Goal: Task Accomplishment & Management: Use online tool/utility

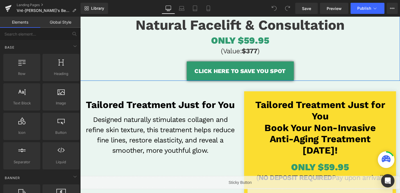
scroll to position [95, 0]
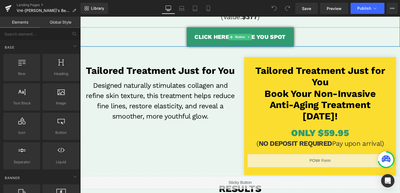
click at [223, 37] on span "CLICK HERE TO SAVE YOU SPOT" at bounding box center [248, 37] width 96 height 9
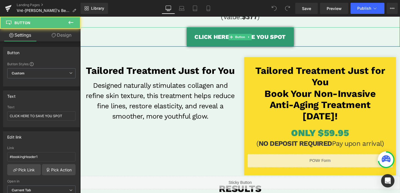
click at [223, 37] on span "CLICK HERE TO SAVE YOU SPOT" at bounding box center [248, 37] width 96 height 9
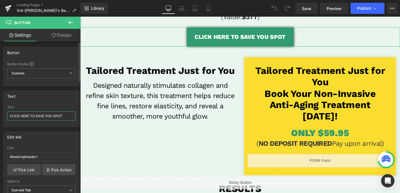
click at [35, 118] on input "CLICK HERE TO SAVE YOU SPOT" at bounding box center [41, 115] width 68 height 9
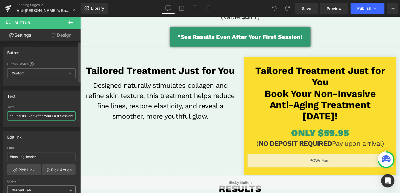
type input ""See Results Even After Your First Session!"
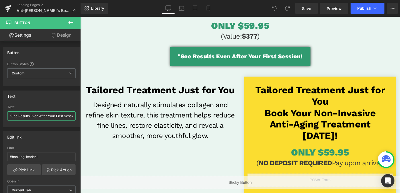
scroll to position [0, 0]
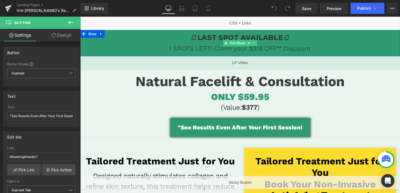
click at [226, 47] on p "LAST SPOT AVAILABLE 1 SPOTS LEFT! Claim your $318 OFF** Discount" at bounding box center [248, 44] width 336 height 22
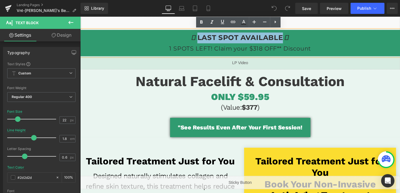
drag, startPoint x: 204, startPoint y: 40, endPoint x: 291, endPoint y: 39, distance: 87.5
click at [291, 39] on span "LAST SPOT AVAILABLE" at bounding box center [248, 38] width 90 height 9
paste div
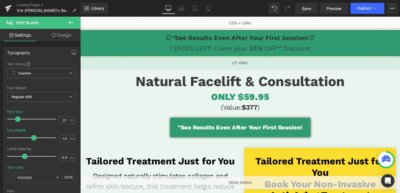
click at [240, 52] on p ""See Results Even After Your First Session! 1 SPOTS LEFT! Claim your $318 OFF**…" at bounding box center [248, 44] width 336 height 22
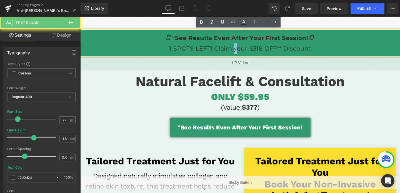
click at [240, 52] on p ""See Results Even After Your First Session! 1 SPOTS LEFT! Claim your $318 OFF**…" at bounding box center [248, 44] width 336 height 22
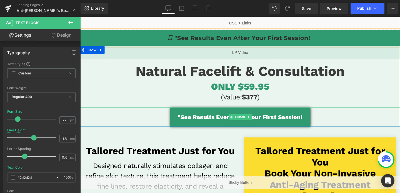
click at [228, 121] on span ""See Results Even After Your First Session!" at bounding box center [248, 122] width 131 height 9
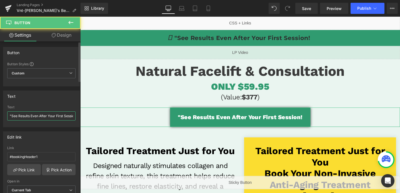
click at [47, 114] on input ""See Results Even After Your First Session!" at bounding box center [41, 115] width 68 height 9
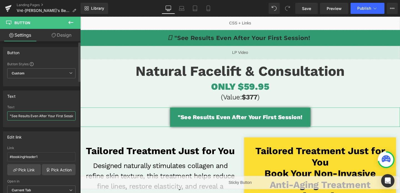
click at [47, 114] on input ""See Results Even After Your First Session!" at bounding box center [41, 115] width 68 height 9
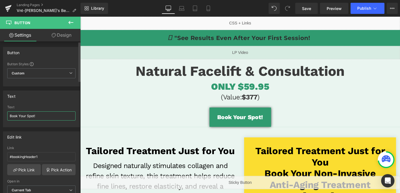
type input "Book Your Spot!"
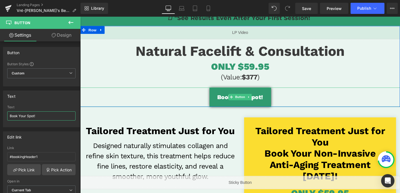
scroll to position [24, 0]
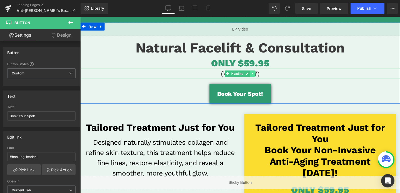
click at [262, 80] on link at bounding box center [261, 76] width 6 height 7
click at [258, 76] on icon at bounding box center [258, 76] width 3 height 3
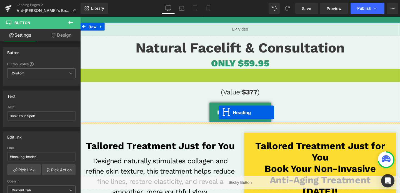
drag, startPoint x: 225, startPoint y: 77, endPoint x: 226, endPoint y: 117, distance: 40.3
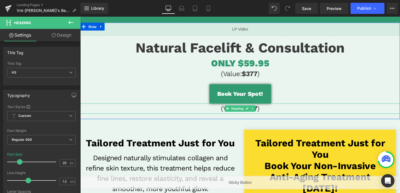
click at [230, 114] on h3 "(Value: $377 )" at bounding box center [248, 113] width 336 height 11
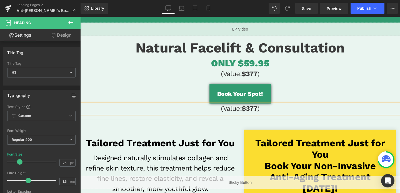
click at [230, 114] on h3 "(Value: $377 )" at bounding box center [248, 113] width 336 height 11
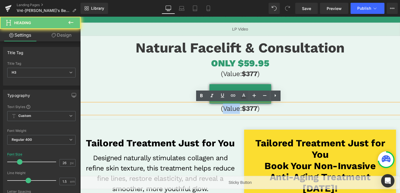
click at [230, 114] on h3 "(Value: $377 )" at bounding box center [248, 113] width 336 height 11
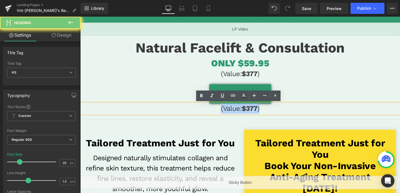
paste div
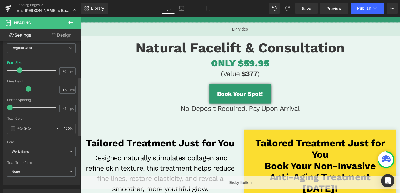
scroll to position [92, 0]
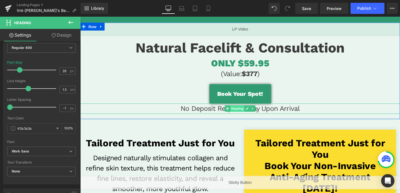
click at [250, 116] on span "Heading" at bounding box center [245, 113] width 15 height 7
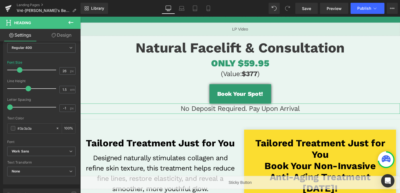
click at [60, 36] on link "Design" at bounding box center [61, 35] width 40 height 12
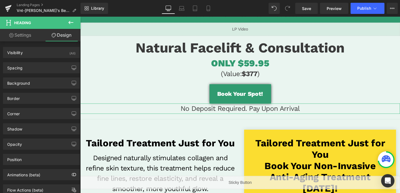
click at [21, 36] on link "Settings" at bounding box center [20, 35] width 40 height 12
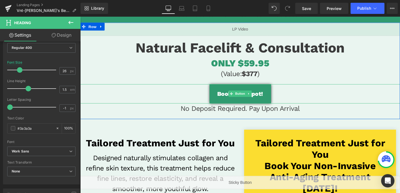
click at [262, 98] on span "Book Your Spot!" at bounding box center [248, 97] width 48 height 9
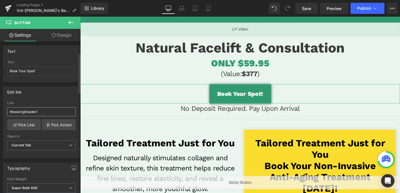
scroll to position [120, 0]
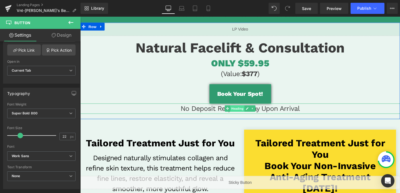
click at [244, 116] on span "Heading" at bounding box center [245, 113] width 15 height 7
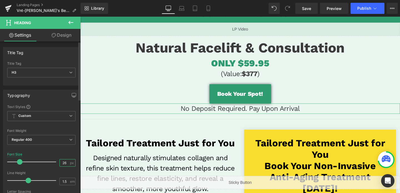
click at [64, 162] on input "26" at bounding box center [65, 162] width 10 height 7
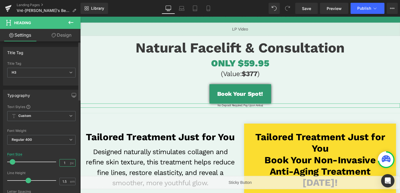
type input "14"
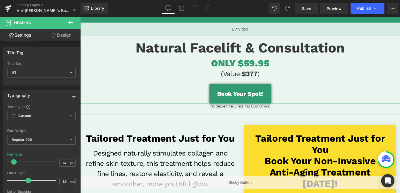
click at [65, 35] on link "Design" at bounding box center [61, 35] width 40 height 12
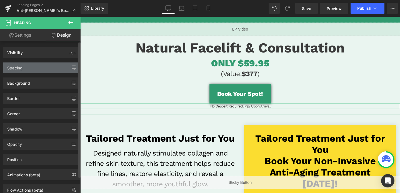
click at [25, 68] on div "Spacing" at bounding box center [41, 67] width 76 height 11
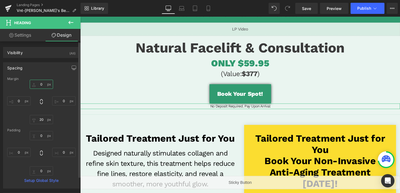
click at [41, 86] on input "0" at bounding box center [41, 84] width 23 height 9
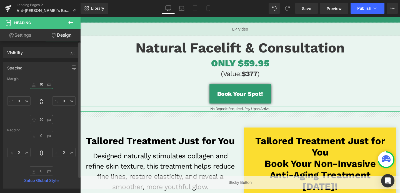
type input "10"
click at [41, 117] on input "20" at bounding box center [41, 119] width 23 height 9
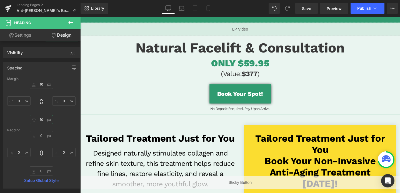
type input "10"
click at [179, 14] on div "Library Desktop Desktop Laptop Tablet Mobile Save Preview Publish Scheduled Vie…" at bounding box center [240, 8] width 319 height 17
click at [180, 10] on icon at bounding box center [182, 9] width 6 height 6
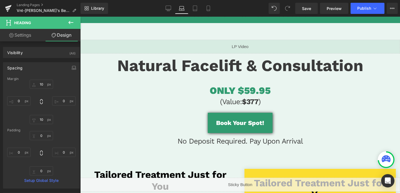
scroll to position [49, 0]
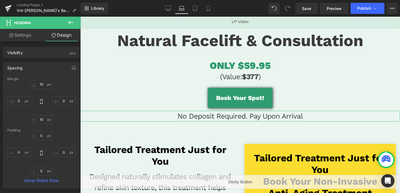
click at [12, 35] on icon at bounding box center [11, 35] width 4 height 4
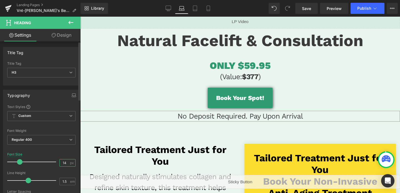
click at [61, 163] on input "14" at bounding box center [65, 162] width 10 height 7
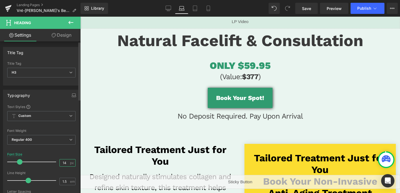
click at [64, 164] on input "14" at bounding box center [65, 162] width 10 height 7
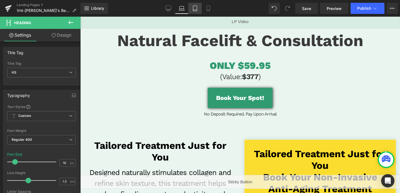
click at [192, 9] on icon at bounding box center [195, 9] width 6 height 6
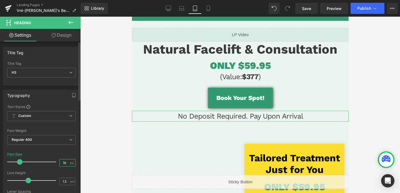
click at [62, 162] on input "16" at bounding box center [65, 162] width 10 height 7
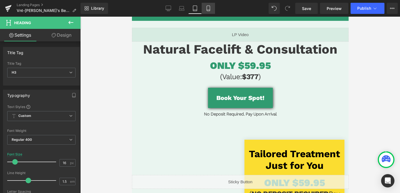
click at [210, 6] on icon at bounding box center [208, 9] width 6 height 6
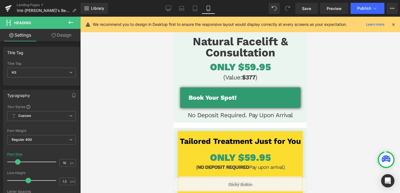
scroll to position [26, 0]
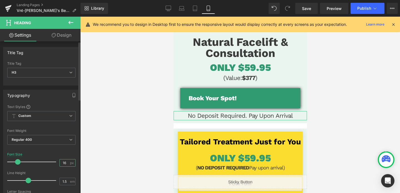
click at [62, 164] on input "16" at bounding box center [65, 162] width 10 height 7
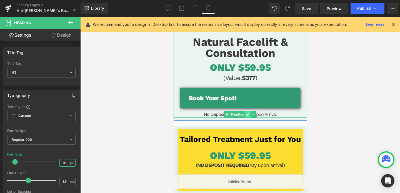
type input "16"
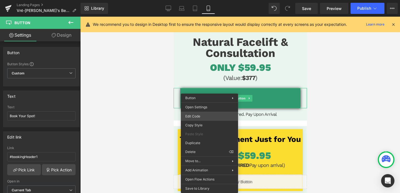
click at [195, 0] on div "Heading You are previewing how the will restyle your page. You can not edit Ele…" at bounding box center [200, 0] width 400 height 0
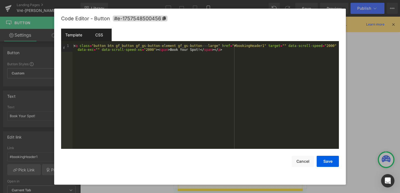
click at [96, 36] on div "CSS" at bounding box center [98, 35] width 25 height 12
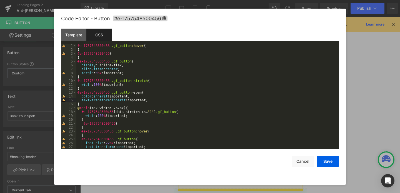
click at [154, 99] on div "#e-1757548500456 .gf_button :hover { } #e-1757548500456 { } #e-1757548500456 .g…" at bounding box center [206, 100] width 260 height 113
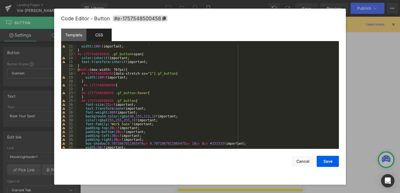
scroll to position [0, 0]
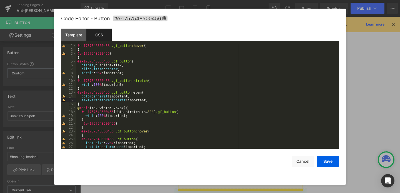
click at [136, 61] on div "#e-1757548500456 .gf_button :hover { } #e-1757548500456 { } #e-1757548500456 .g…" at bounding box center [206, 100] width 260 height 113
click at [129, 72] on div "#e-1757548500456 .gf_button :hover { } #e-1757548500456 { } #e-1757548500456 .g…" at bounding box center [206, 100] width 260 height 113
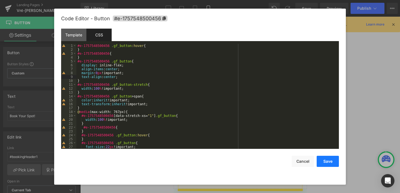
click at [326, 161] on button "Save" at bounding box center [328, 161] width 22 height 11
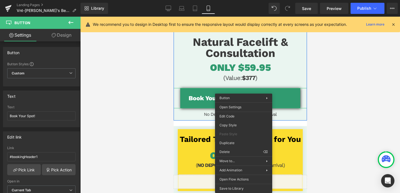
drag, startPoint x: 243, startPoint y: 96, endPoint x: 416, endPoint y: 113, distance: 174.0
click at [243, 96] on span "Button" at bounding box center [239, 98] width 13 height 7
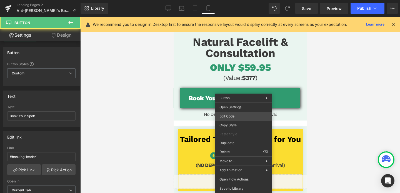
click at [232, 0] on div "Button You are previewing how the will restyle your page. You can not edit Elem…" at bounding box center [200, 0] width 400 height 0
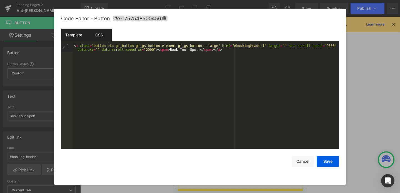
click at [97, 35] on div "CSS" at bounding box center [98, 35] width 25 height 12
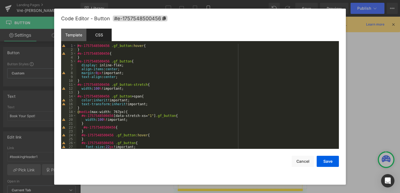
click at [116, 76] on div "#e-1757548500456 .gf_button :hover { } #e-1757548500456 { } #e-1757548500456 .g…" at bounding box center [206, 100] width 260 height 113
click at [322, 159] on button "Save" at bounding box center [328, 161] width 22 height 11
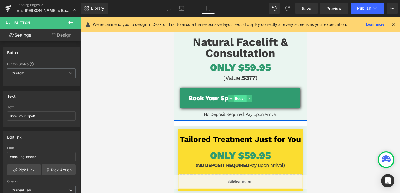
click at [245, 100] on span "Button" at bounding box center [239, 98] width 13 height 7
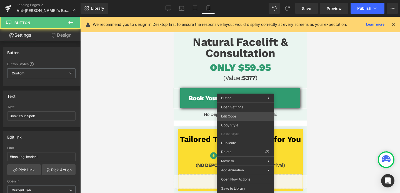
click at [232, 0] on div "Button You are previewing how the will restyle your page. You can not edit Elem…" at bounding box center [200, 0] width 400 height 0
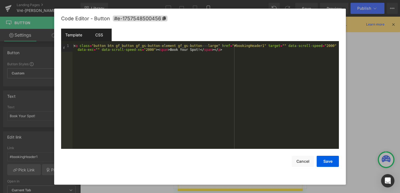
click at [98, 31] on div "CSS" at bounding box center [98, 35] width 25 height 12
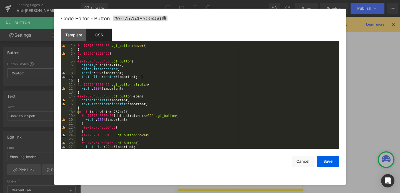
click at [145, 76] on div "#e-1757548500456 .gf_button :hover { } #e-1757548500456 { } #e-1757548500456 .g…" at bounding box center [206, 100] width 260 height 113
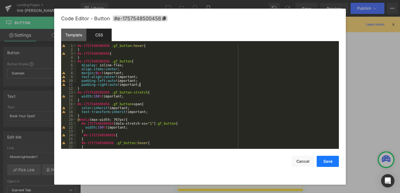
click at [324, 159] on button "Save" at bounding box center [328, 161] width 22 height 11
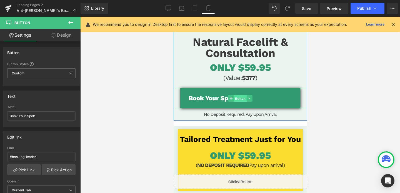
click at [242, 101] on span "Button" at bounding box center [239, 98] width 13 height 7
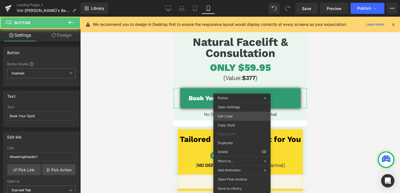
click at [228, 0] on div "Button You are previewing how the will restyle your page. You can not edit Elem…" at bounding box center [200, 0] width 400 height 0
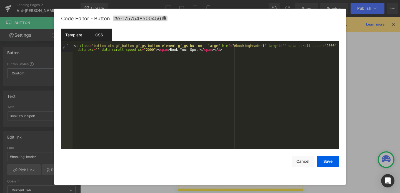
click at [94, 40] on div "CSS" at bounding box center [98, 35] width 25 height 12
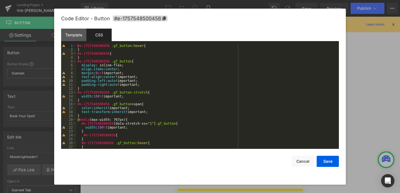
click at [146, 85] on div "#e-1757548500456 .gf_button :hover { } #e-1757548500456 { } #e-1757548500456 .g…" at bounding box center [206, 100] width 260 height 113
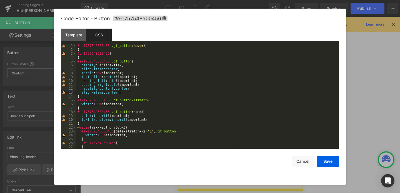
click at [84, 89] on div "#e-1757548500456 .gf_button :hover { } #e-1757548500456 { } #e-1757548500456 .g…" at bounding box center [206, 100] width 260 height 113
click at [323, 160] on button "Save" at bounding box center [328, 161] width 22 height 11
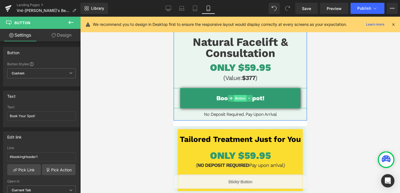
click at [241, 98] on span "Button" at bounding box center [239, 98] width 13 height 7
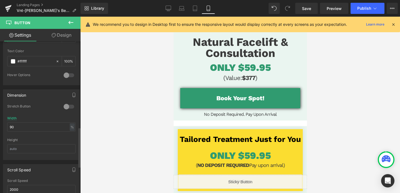
scroll to position [326, 0]
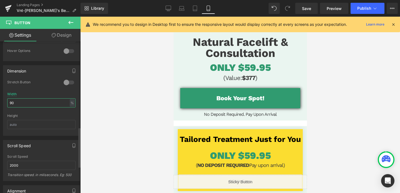
click at [34, 102] on input "90" at bounding box center [41, 102] width 68 height 9
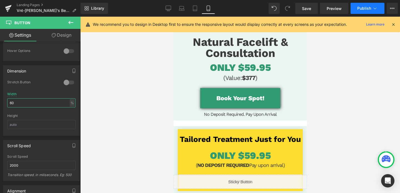
type input "60"
click at [360, 11] on button "Publish" at bounding box center [367, 8] width 34 height 11
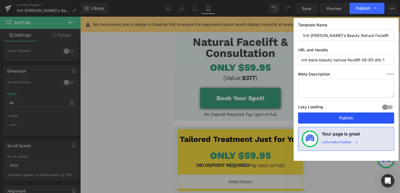
click at [345, 120] on button "Publish" at bounding box center [346, 117] width 96 height 11
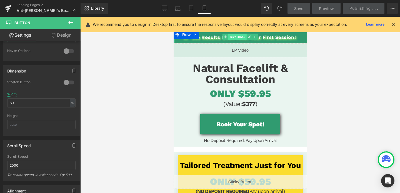
click at [243, 39] on span "Text Block" at bounding box center [237, 37] width 18 height 7
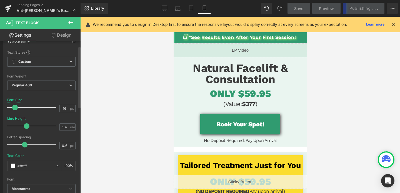
scroll to position [12, 0]
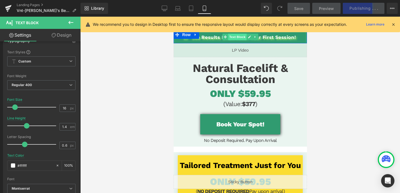
click at [240, 37] on span "Text Block" at bounding box center [237, 37] width 18 height 7
click at [64, 110] on input "16" at bounding box center [65, 108] width 10 height 7
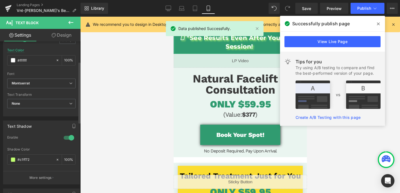
scroll to position [127, 0]
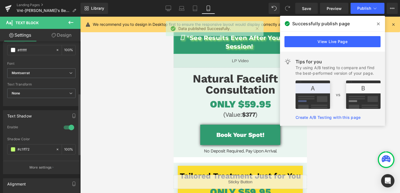
type input "22"
click at [65, 126] on div at bounding box center [68, 127] width 13 height 9
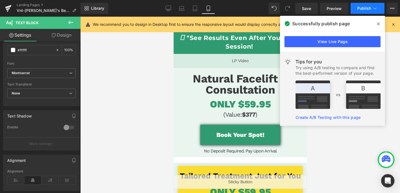
click at [364, 11] on button "Publish" at bounding box center [367, 8] width 34 height 11
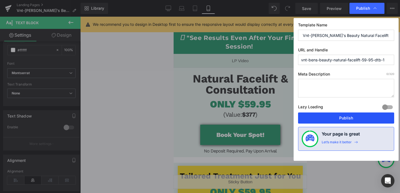
click at [355, 119] on button "Publish" at bounding box center [346, 117] width 96 height 11
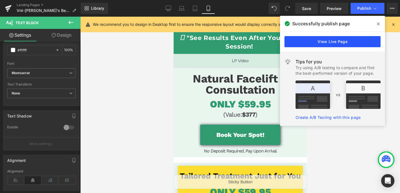
click at [331, 39] on link "View Live Page" at bounding box center [332, 41] width 96 height 11
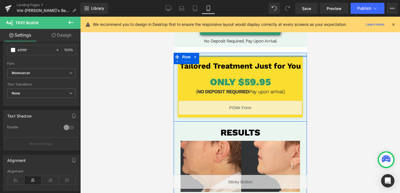
scroll to position [127, 0]
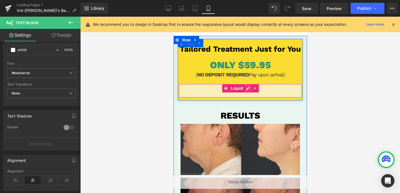
click at [247, 89] on div "Liquid" at bounding box center [239, 91] width 123 height 14
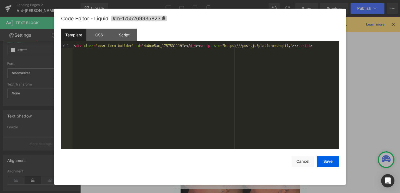
click at [238, 46] on div "< div class = "powr-form-builder" id = "4a0ce5ac_1757531119" > </ div > < scrip…" at bounding box center [205, 100] width 266 height 113
click at [330, 159] on button "Save" at bounding box center [328, 161] width 22 height 11
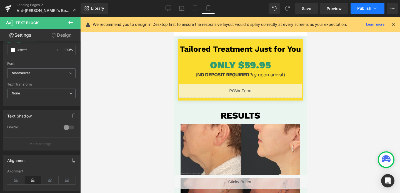
click at [361, 10] on span "Publish" at bounding box center [364, 8] width 14 height 4
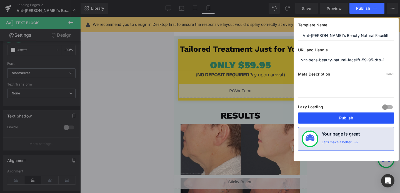
click at [340, 118] on button "Publish" at bounding box center [346, 117] width 96 height 11
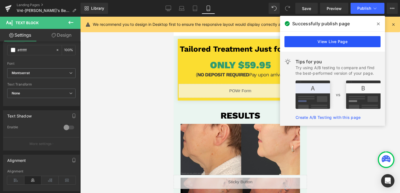
click at [354, 44] on link "View Live Page" at bounding box center [332, 41] width 96 height 11
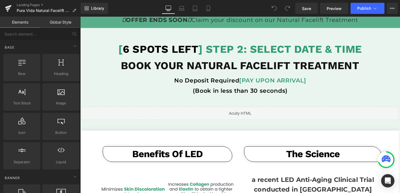
scroll to position [95, 0]
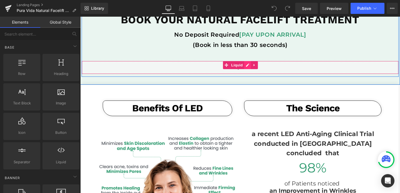
click at [254, 69] on div "Liquid" at bounding box center [248, 70] width 333 height 14
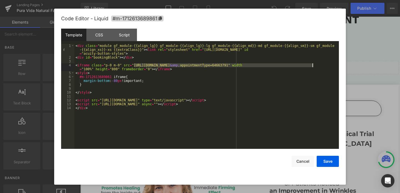
drag, startPoint x: 134, startPoint y: 64, endPoint x: 312, endPoint y: 66, distance: 178.5
click at [312, 66] on div "< div class = "module gf_module-{{align_lg}} gf_module-{{align_lg}}-lg gf_modul…" at bounding box center [206, 104] width 264 height 120
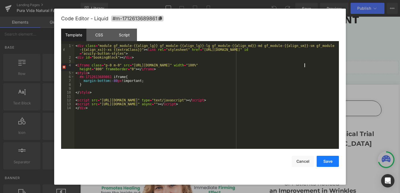
click at [326, 163] on button "Save" at bounding box center [328, 161] width 22 height 11
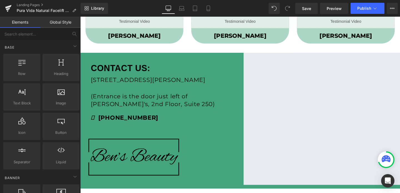
scroll to position [378, 0]
